Goal: Information Seeking & Learning: Learn about a topic

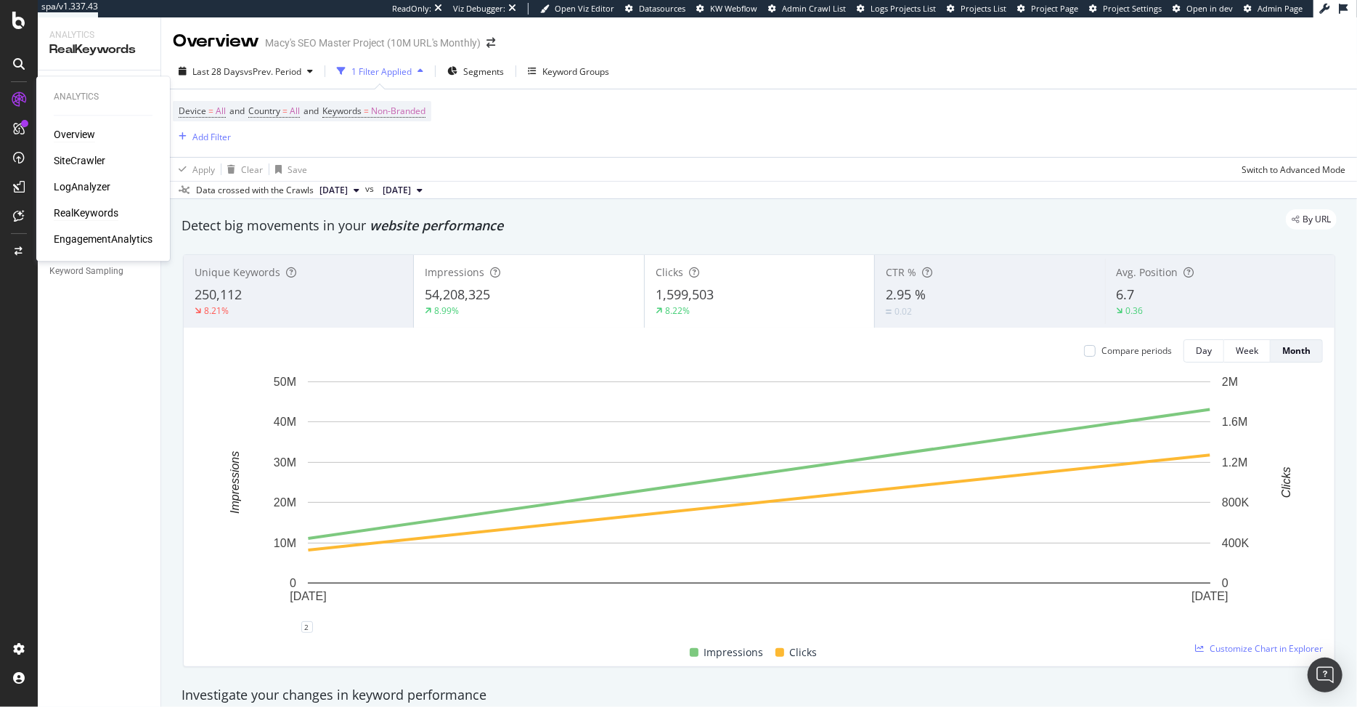
click at [59, 132] on div "Overview" at bounding box center [74, 134] width 41 height 15
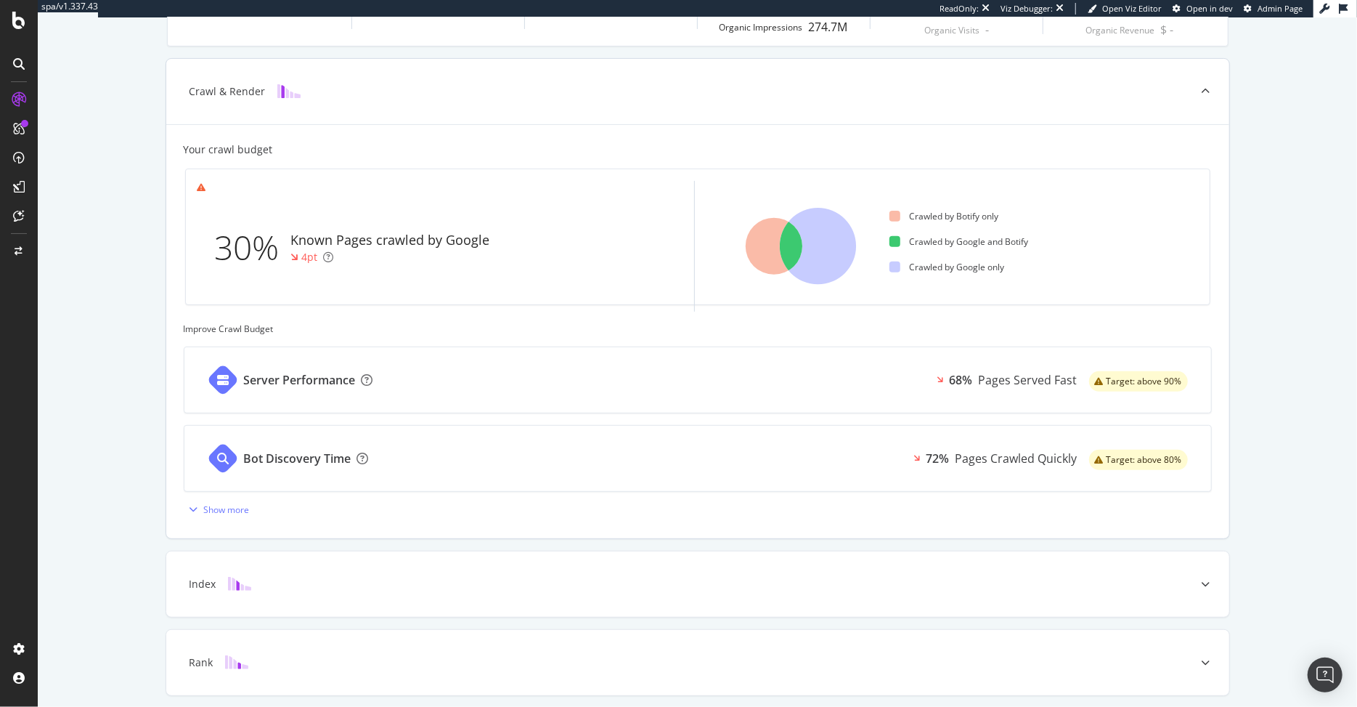
scroll to position [357, 0]
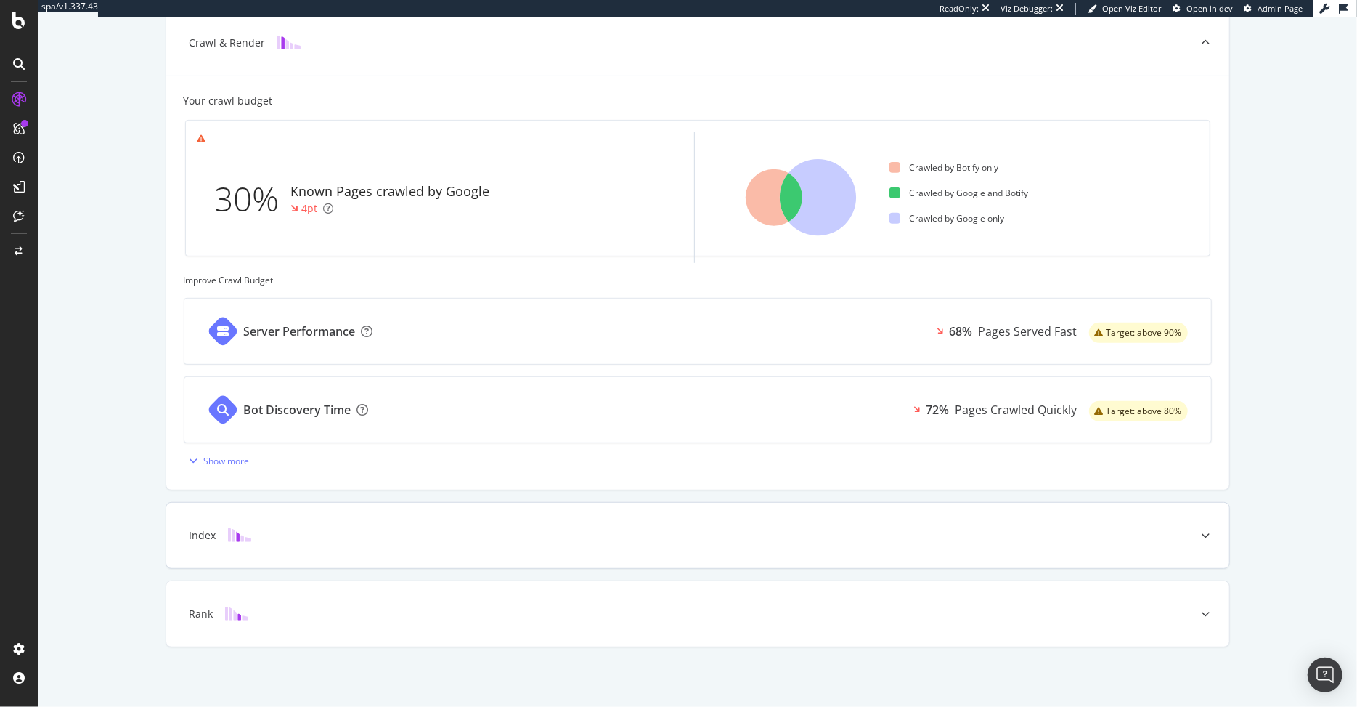
click at [797, 537] on div "Index" at bounding box center [675, 535] width 1006 height 15
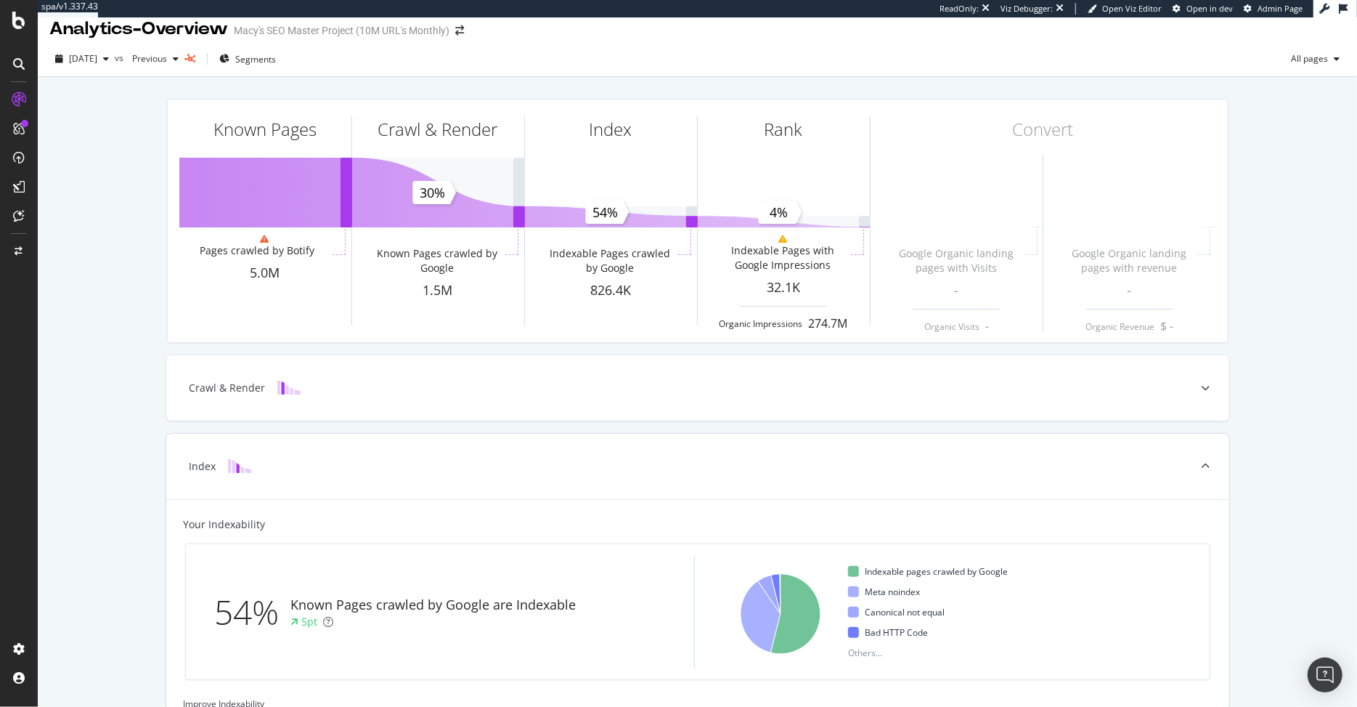
scroll to position [0, 0]
